Goal: Check status: Check status

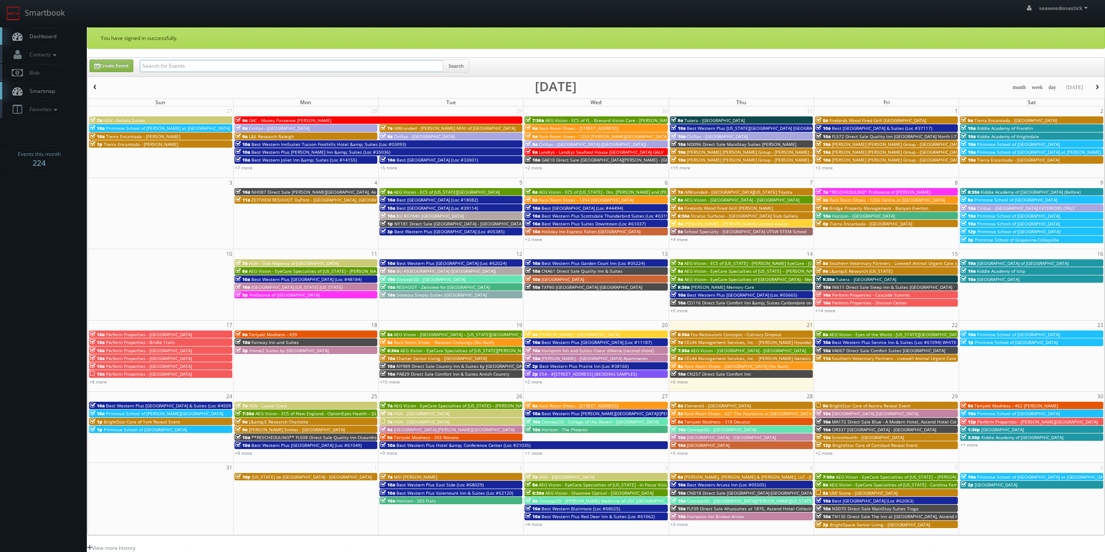
click at [178, 66] on input "text" at bounding box center [291, 66] width 303 height 12
paste input "(07-28-25) NM323 Direct Sale Quality Inn"
drag, startPoint x: 171, startPoint y: 65, endPoint x: 73, endPoint y: 77, distance: 98.0
click at [73, 77] on body "Smartbook Toggle Side Navigation Toggle Top Navigation seaweedonastick seaweedo…" at bounding box center [552, 357] width 1105 height 714
type input "NM323 Direct Sale Quality Inn"
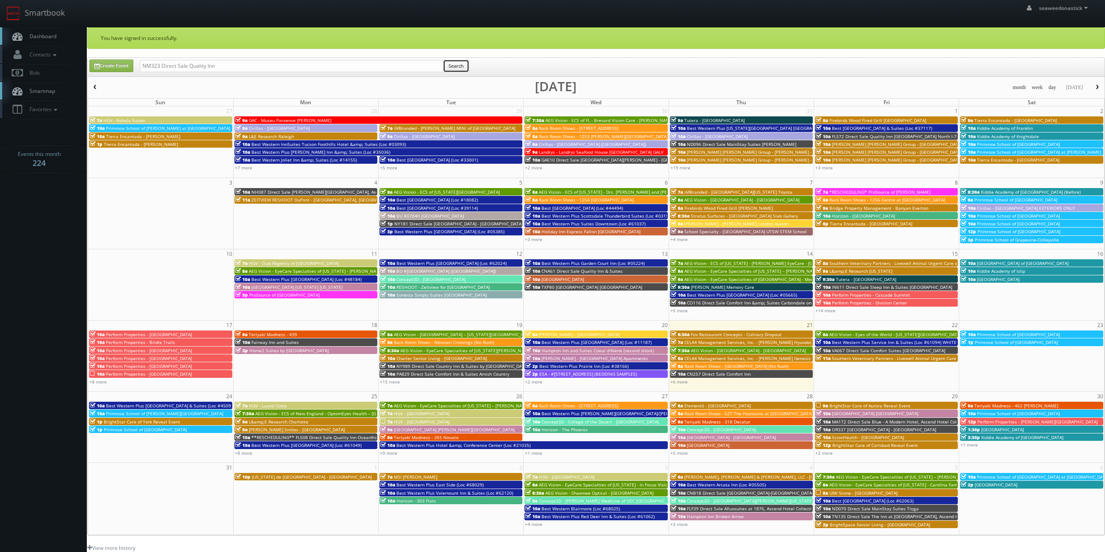
click at [456, 64] on button "Search" at bounding box center [456, 65] width 26 height 13
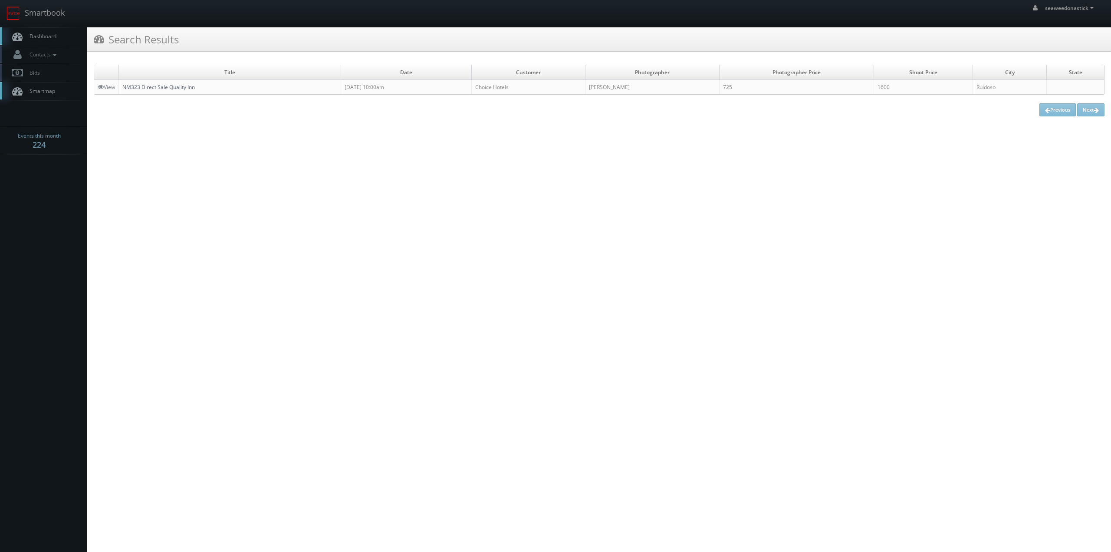
click at [154, 89] on link "NM323 Direct Sale Quality Inn" at bounding box center [158, 86] width 72 height 7
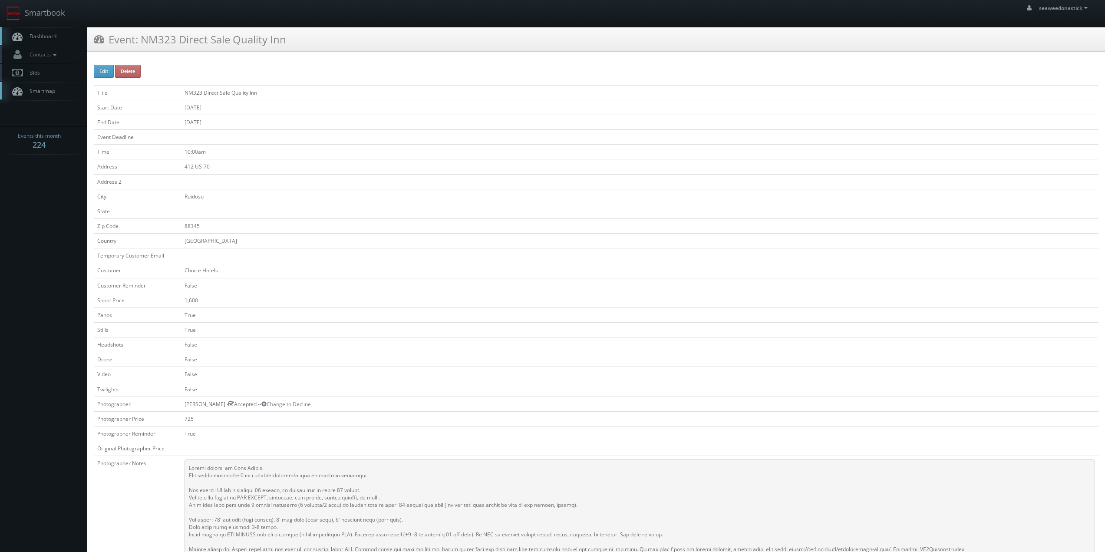
click at [64, 36] on link "Dashboard" at bounding box center [43, 36] width 87 height 18
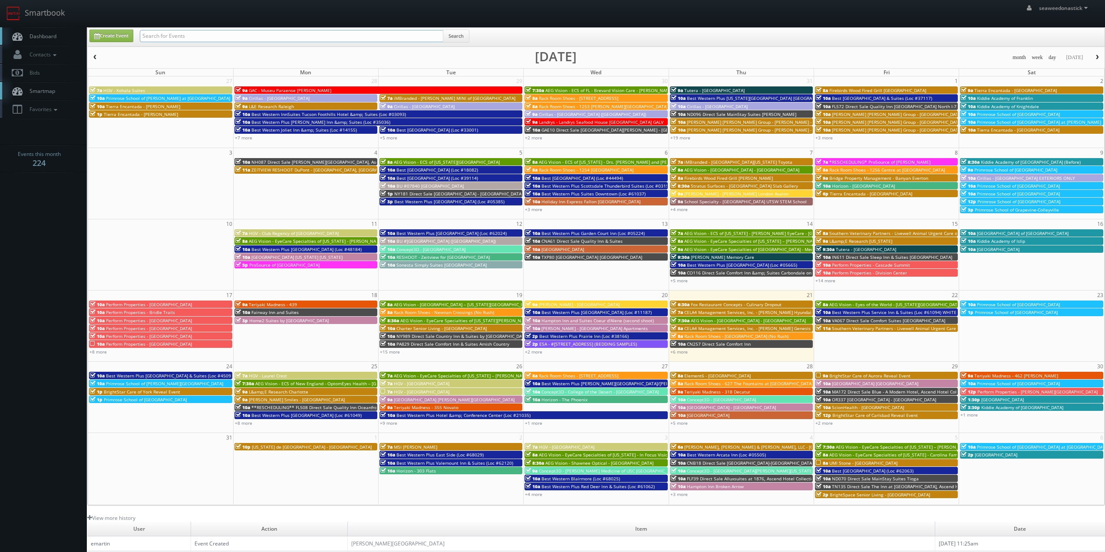
click at [172, 35] on input "text" at bounding box center [291, 36] width 303 height 12
paste input "(07-21-25) WI113 Direct Sale Sleep Inn & Suites"
drag, startPoint x: 170, startPoint y: 38, endPoint x: 4, endPoint y: 52, distance: 166.4
click at [4, 52] on body "Smartbook Toggle Side Navigation Toggle Top Navigation seaweedonastick seaweedo…" at bounding box center [552, 342] width 1105 height 684
type input "WI113 Direct Sale Sleep Inn & Suites"
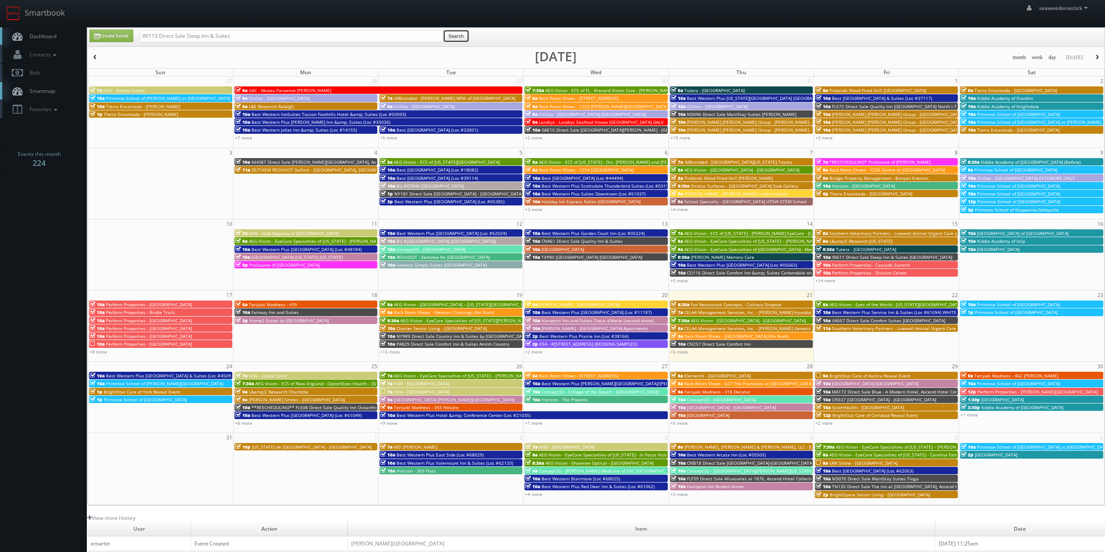
click at [455, 38] on button "Search" at bounding box center [456, 36] width 26 height 13
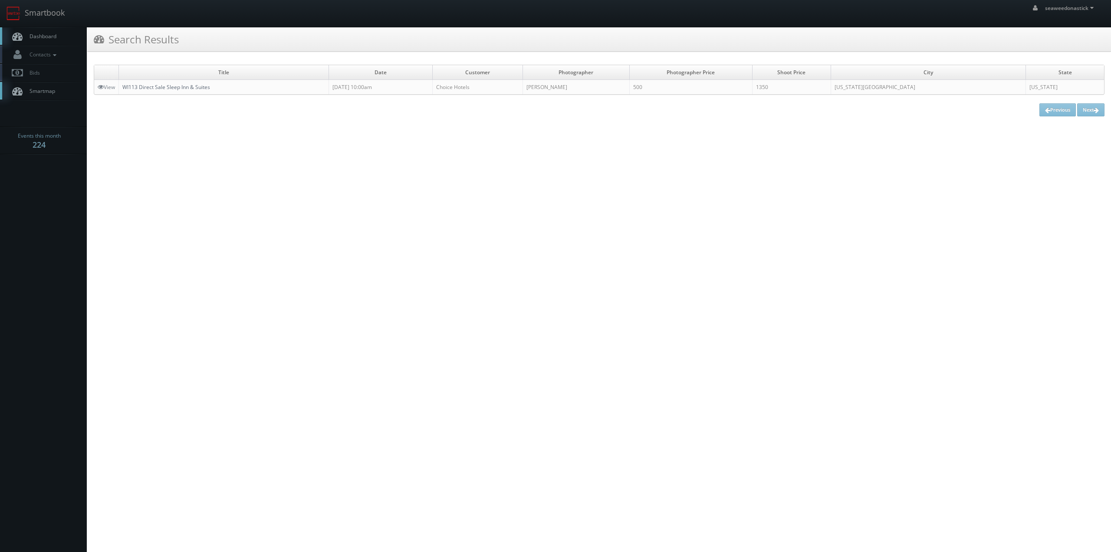
click at [151, 89] on link "WI113 Direct Sale Sleep Inn & Suites" at bounding box center [166, 86] width 88 height 7
